Goal: Task Accomplishment & Management: Manage account settings

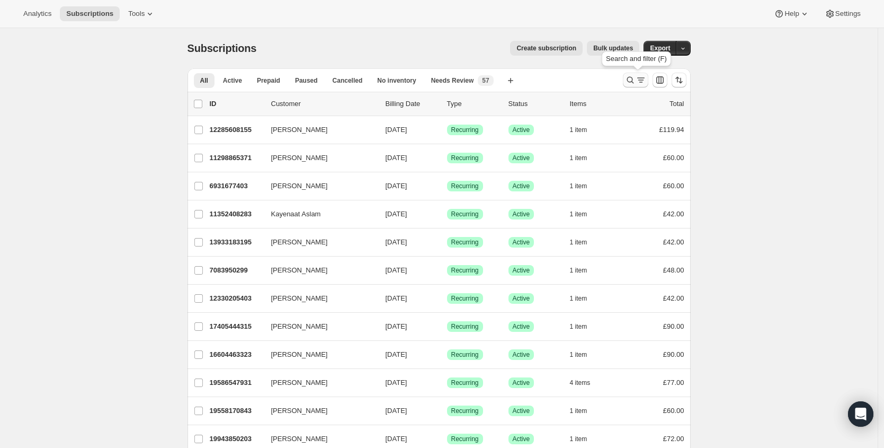
click at [627, 84] on icon "Search and filter results" at bounding box center [630, 80] width 11 height 11
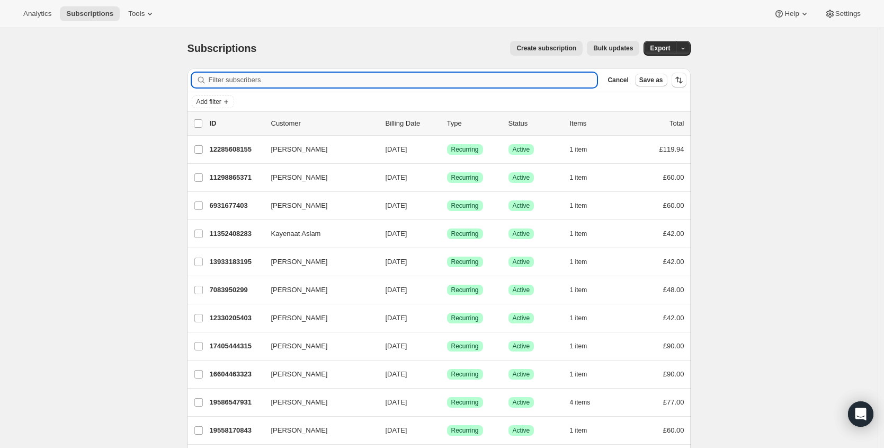
click at [352, 79] on input "Filter subscribers" at bounding box center [403, 80] width 389 height 15
type input "[EMAIL_ADDRESS][DOMAIN_NAME]"
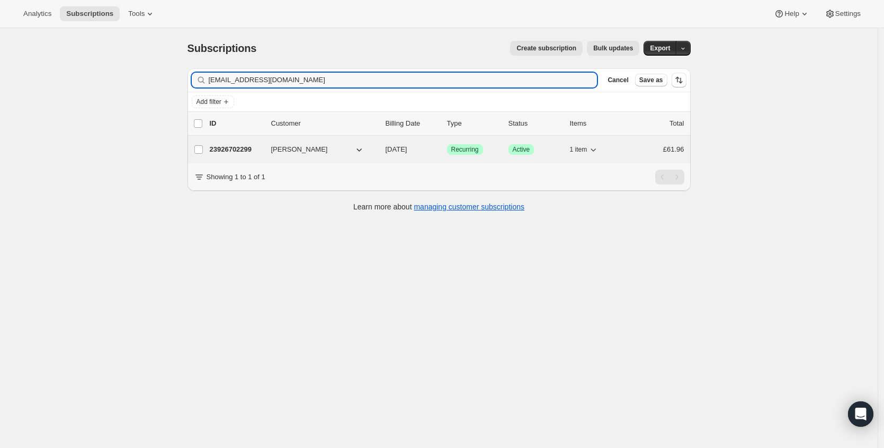
click at [229, 151] on p "23926702299" at bounding box center [236, 149] width 53 height 11
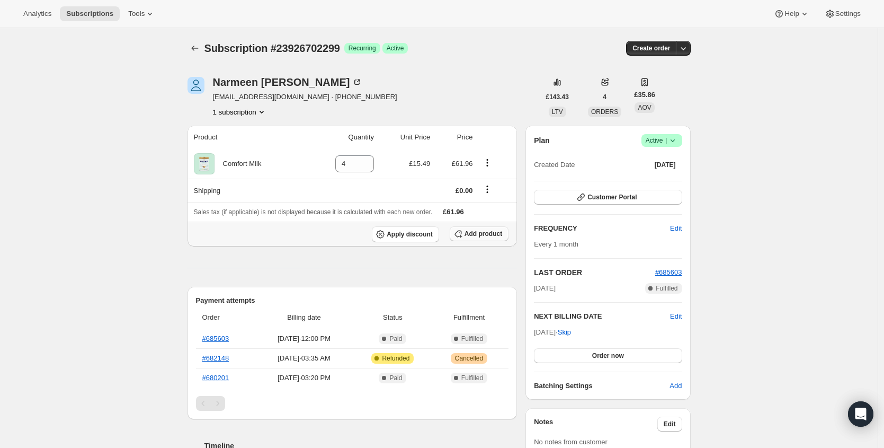
click at [478, 236] on span "Add product" at bounding box center [484, 233] width 38 height 8
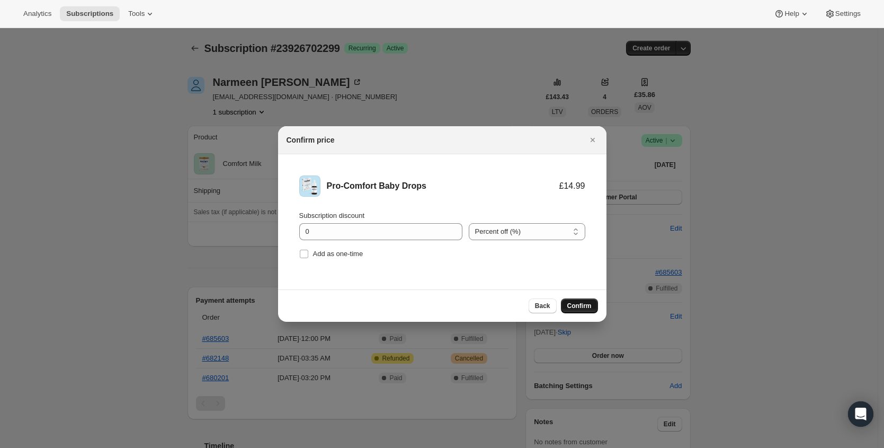
click at [572, 310] on button "Confirm" at bounding box center [579, 305] width 37 height 15
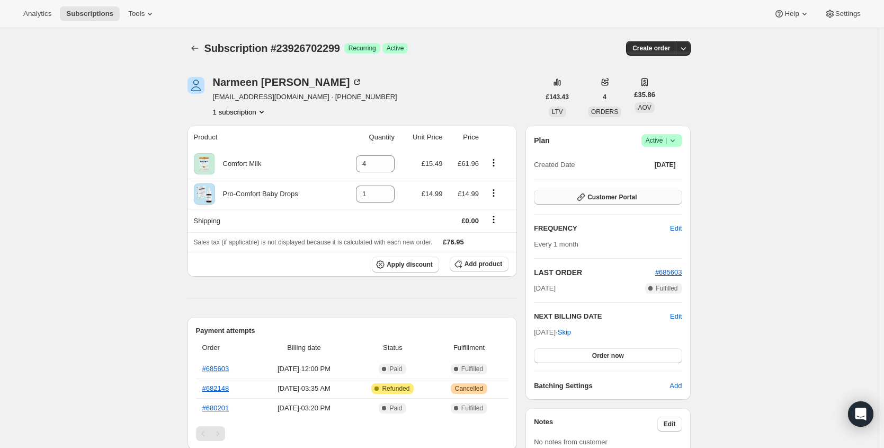
click at [637, 195] on span "Customer Portal" at bounding box center [612, 197] width 49 height 8
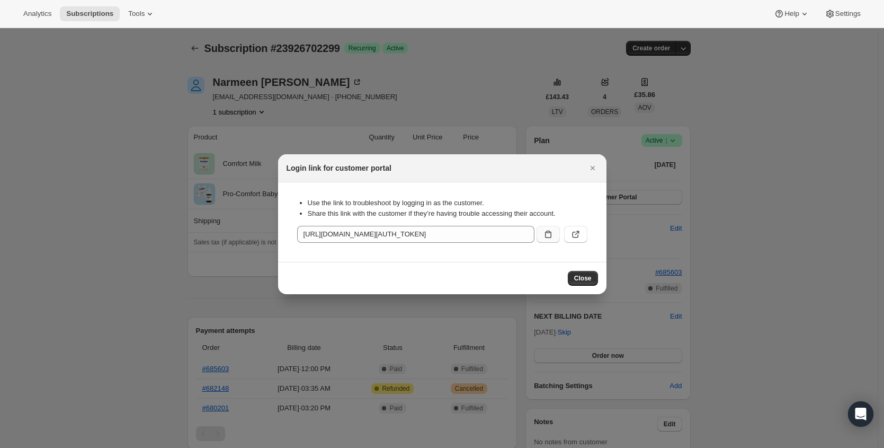
click at [542, 235] on button ":reu:" at bounding box center [548, 234] width 23 height 17
